Goal: Task Accomplishment & Management: Complete application form

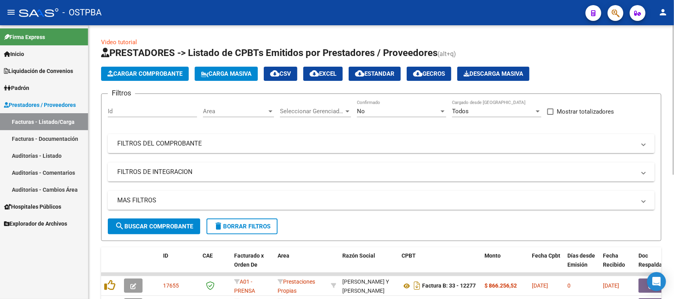
click at [146, 74] on span "Cargar Comprobante" at bounding box center [144, 73] width 75 height 7
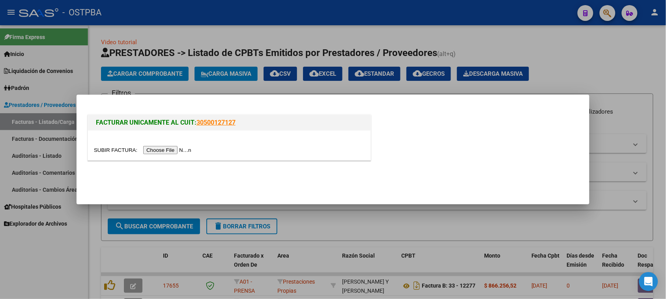
click at [151, 149] on input "file" at bounding box center [144, 150] width 100 height 8
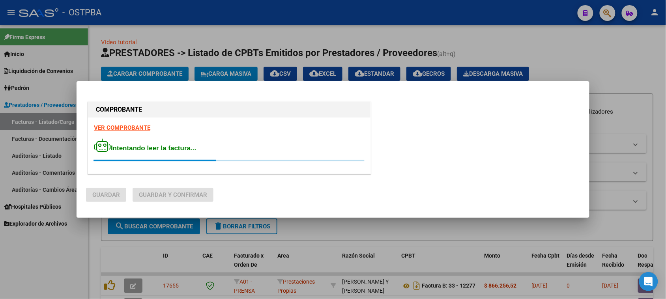
click at [121, 127] on strong "VER COMPROBANTE" at bounding box center [122, 127] width 56 height 7
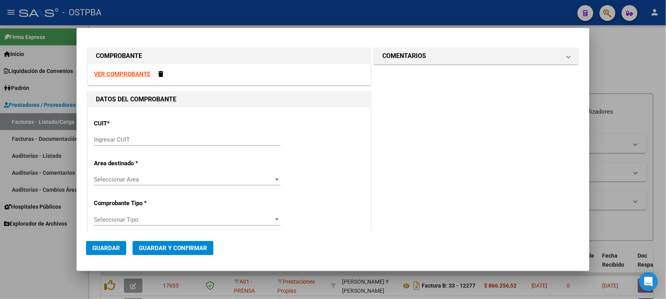
click at [148, 135] on div "Ingresar CUIT" at bounding box center [187, 140] width 187 height 12
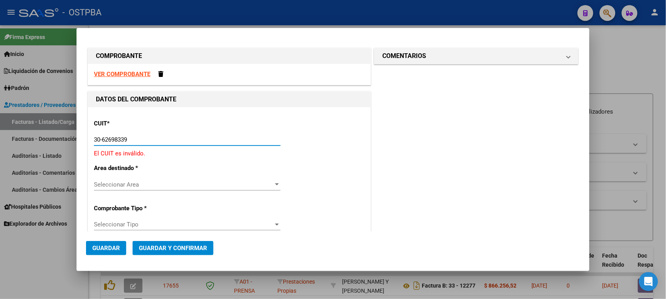
type input "30-62698339-8"
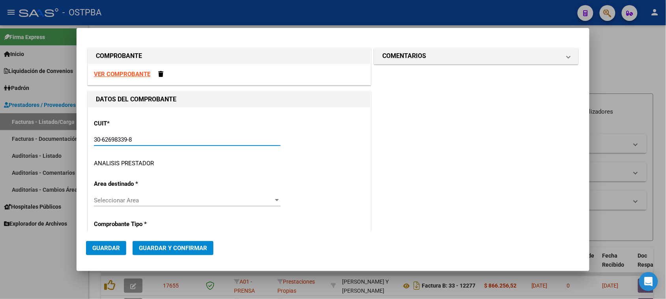
type input "143"
type input "30-62698339-8"
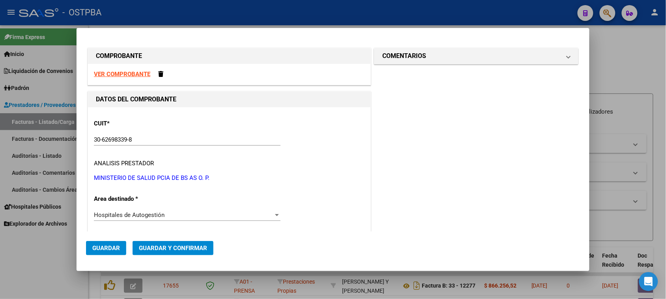
scroll to position [121, 0]
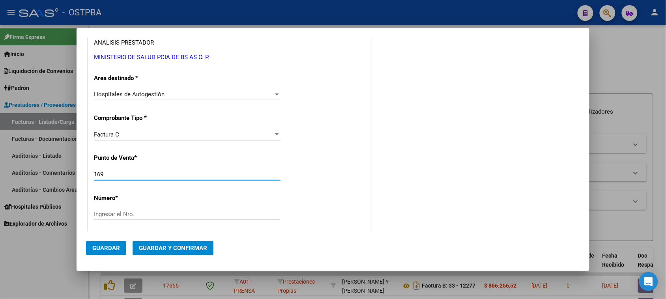
type input "169"
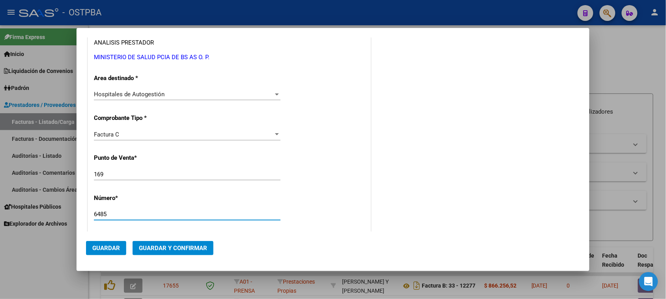
type input "6485"
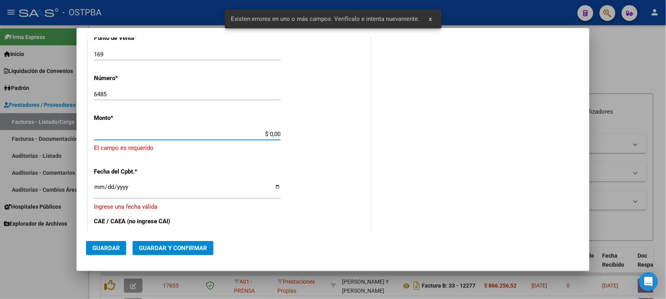
scroll to position [237, 0]
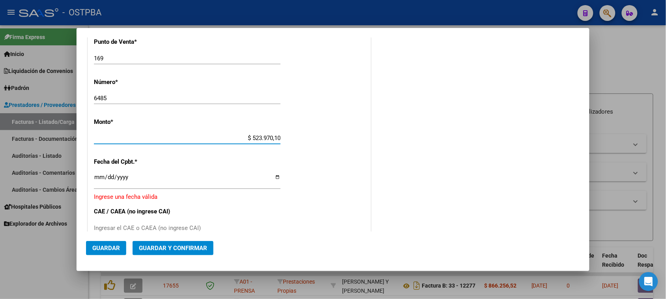
type input "$ 5.239.701,00"
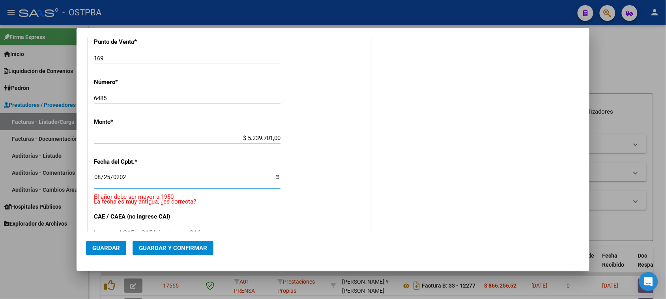
type input "[DATE]"
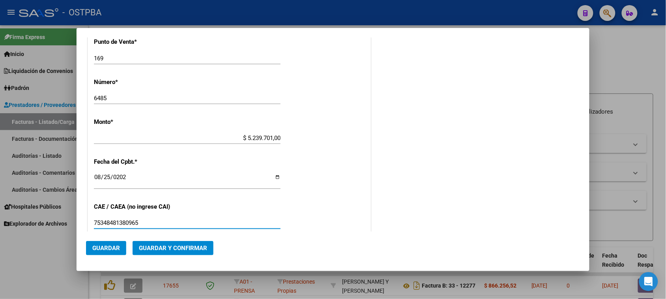
type input "75348481380965"
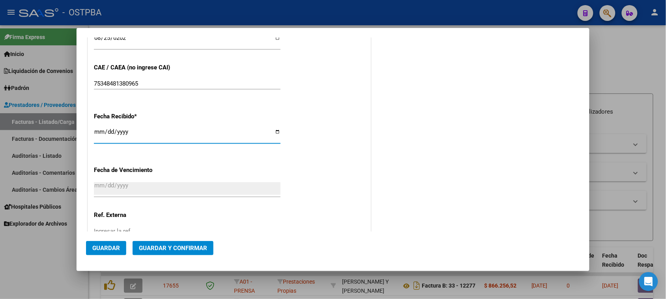
type input "[DATE]"
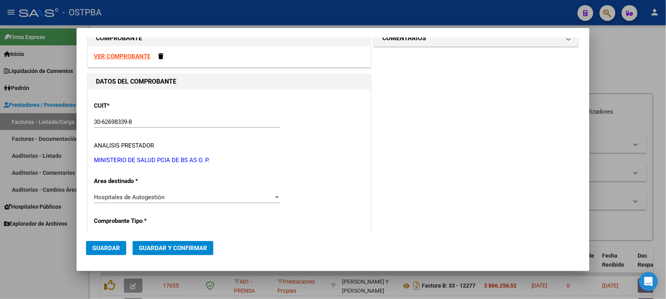
scroll to position [0, 0]
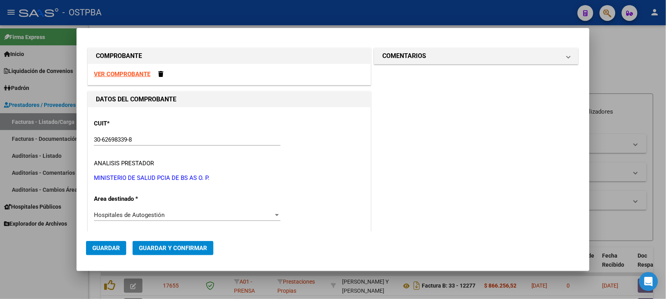
drag, startPoint x: 443, startPoint y: 52, endPoint x: 427, endPoint y: 71, distance: 25.0
click at [441, 52] on mat-panel-title "COMENTARIOS" at bounding box center [471, 55] width 178 height 9
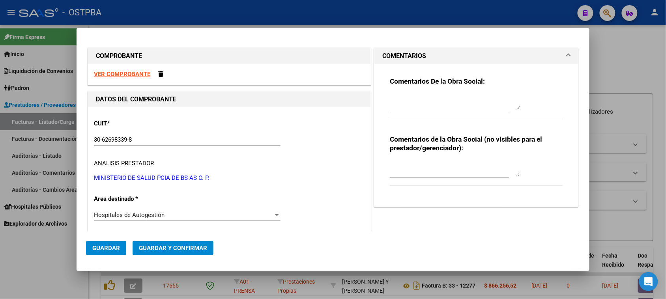
click at [407, 105] on textarea at bounding box center [455, 102] width 130 height 16
type textarea "HR 126859"
click at [111, 245] on span "Guardar" at bounding box center [106, 248] width 28 height 7
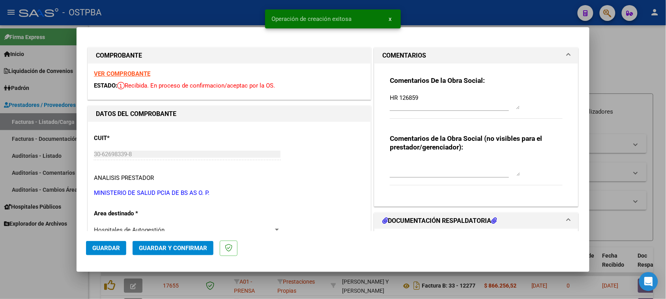
type input "[DATE]"
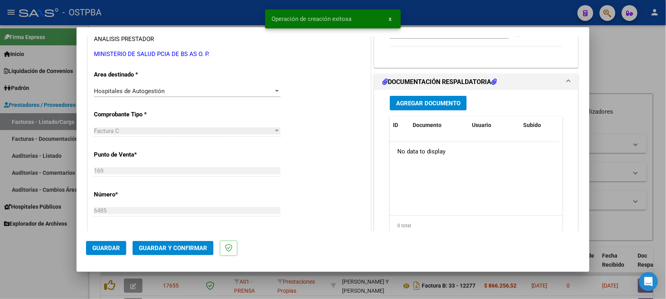
scroll to position [148, 0]
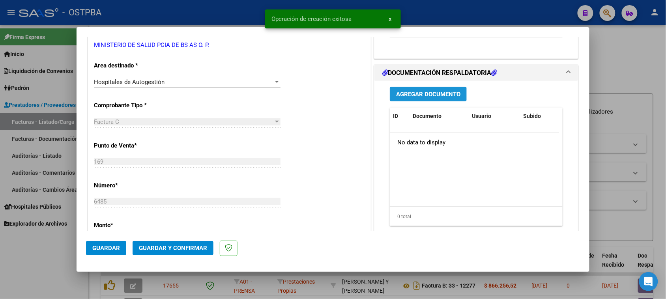
click at [417, 94] on span "Agregar Documento" at bounding box center [428, 94] width 64 height 7
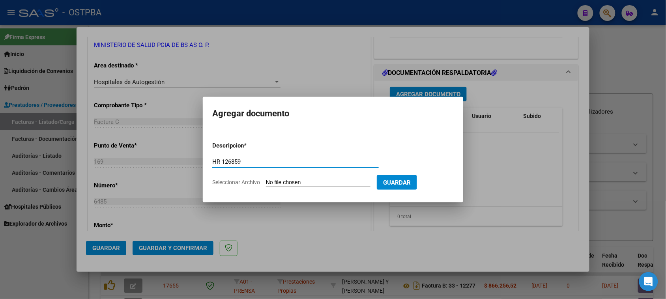
type input "HR 126859"
click at [266, 179] on input "Seleccionar Archivo" at bounding box center [318, 182] width 105 height 7
type input "C:\fakepath\HR 126859.pdf"
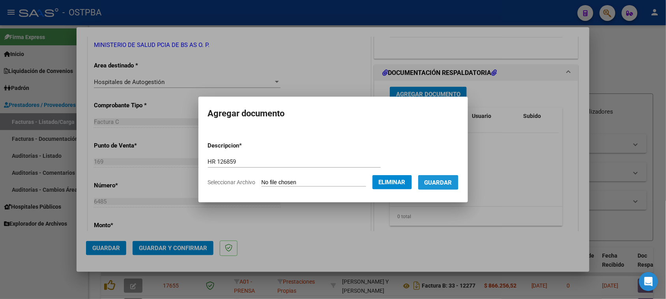
click at [446, 182] on span "Guardar" at bounding box center [439, 182] width 28 height 7
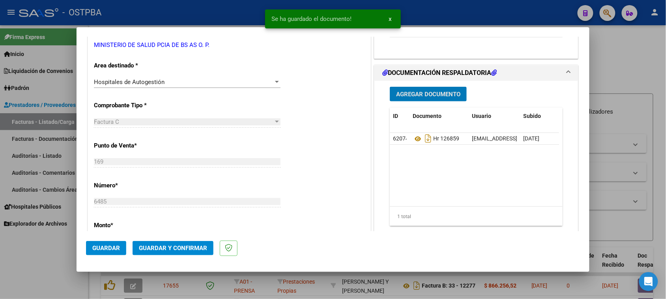
click at [422, 95] on span "Agregar Documento" at bounding box center [428, 94] width 64 height 7
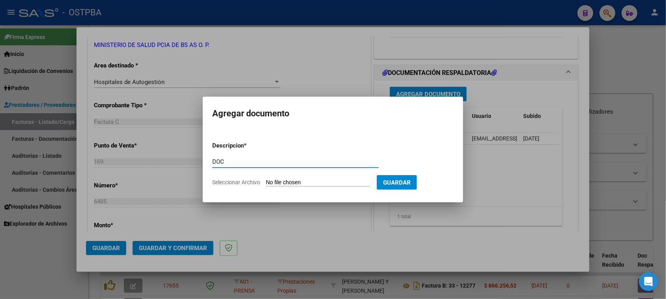
type input "DOC"
click at [266, 179] on input "Seleccionar Archivo" at bounding box center [318, 182] width 105 height 7
type input "C:\fakepath\1-6485.zip"
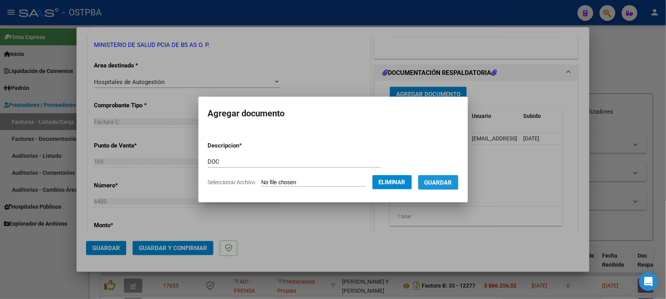
click at [440, 182] on span "Guardar" at bounding box center [439, 182] width 28 height 7
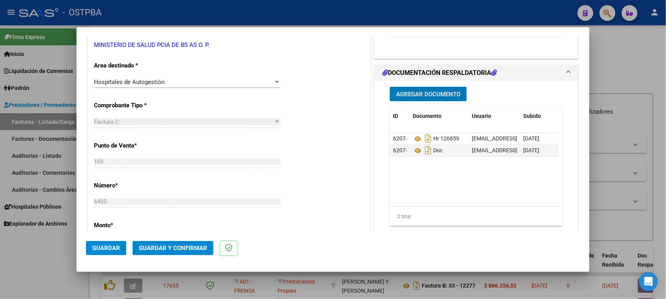
click at [433, 99] on button "Agregar Documento" at bounding box center [428, 94] width 77 height 15
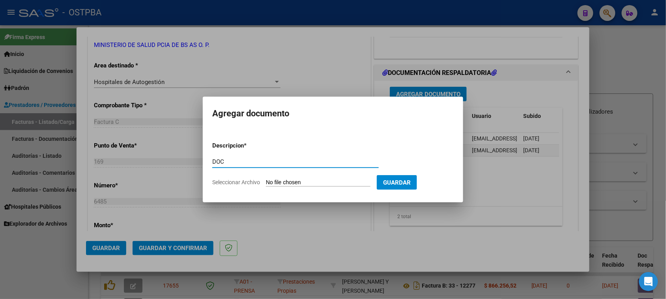
type input "DOC"
click at [266, 179] on input "Seleccionar Archivo" at bounding box center [318, 182] width 105 height 7
type input "C:\fakepath\2-6485.zip"
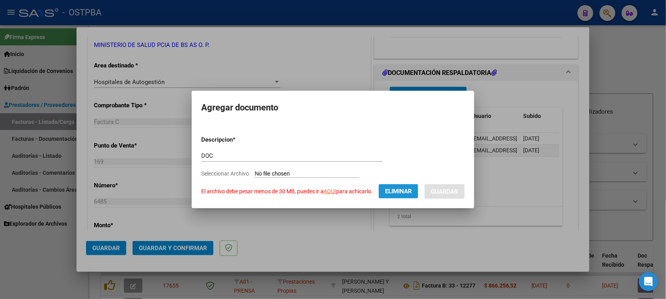
drag, startPoint x: 392, startPoint y: 194, endPoint x: 368, endPoint y: 188, distance: 24.7
click at [391, 192] on span "Eliminar" at bounding box center [398, 191] width 27 height 7
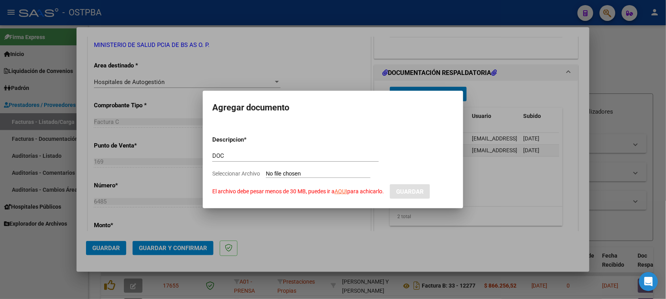
click at [273, 172] on input "Seleccionar Archivo El archivo debe pesar menos de 30 MB, puedes ir a AQUI para…" at bounding box center [318, 173] width 105 height 7
type input "C:\fakepath\2-6485.zip"
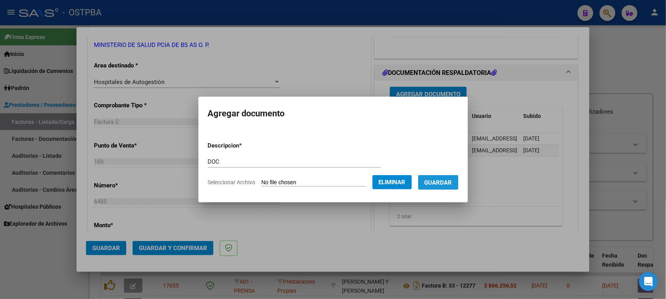
click at [442, 184] on span "Guardar" at bounding box center [439, 182] width 28 height 7
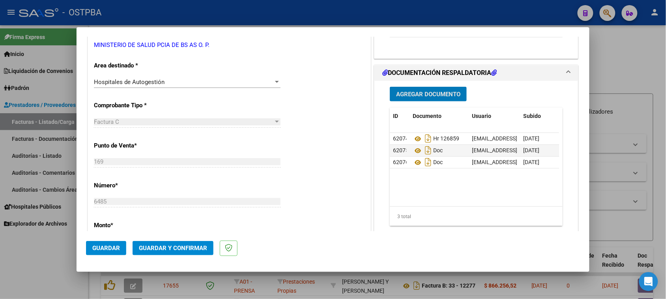
click at [423, 96] on span "Agregar Documento" at bounding box center [428, 94] width 64 height 7
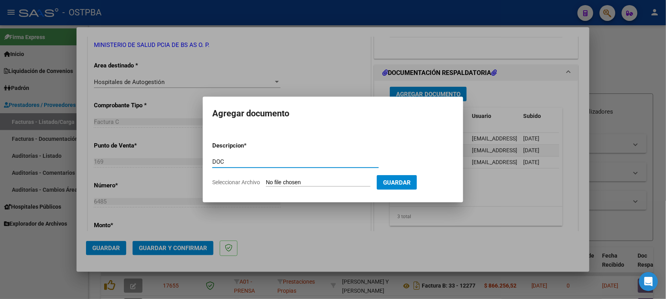
type input "DOC"
click at [266, 179] on input "Seleccionar Archivo" at bounding box center [318, 182] width 105 height 7
type input "C:\fakepath\3-6485.zip"
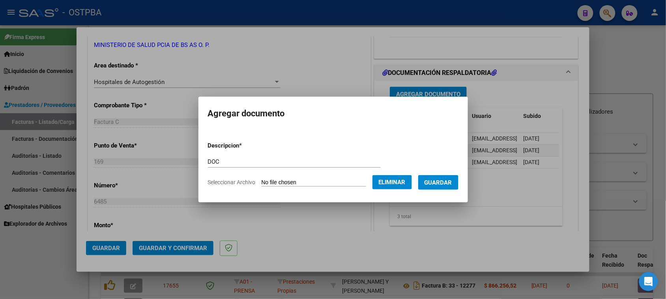
click at [443, 181] on span "Guardar" at bounding box center [439, 182] width 28 height 7
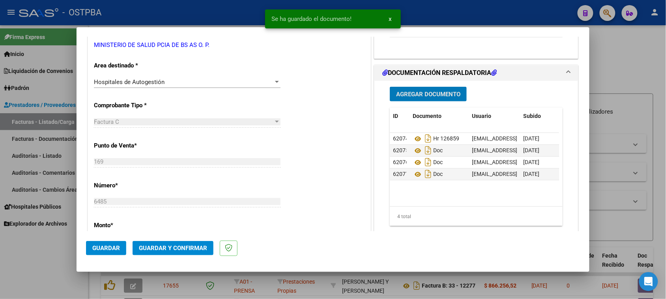
click at [174, 249] on span "Guardar y Confirmar" at bounding box center [173, 248] width 68 height 7
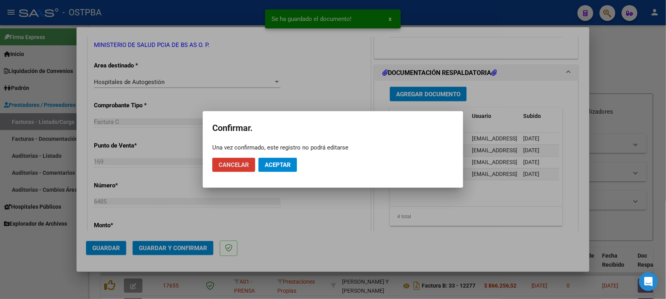
click at [271, 160] on button "Aceptar" at bounding box center [277, 165] width 39 height 14
